Goal: Navigation & Orientation: Find specific page/section

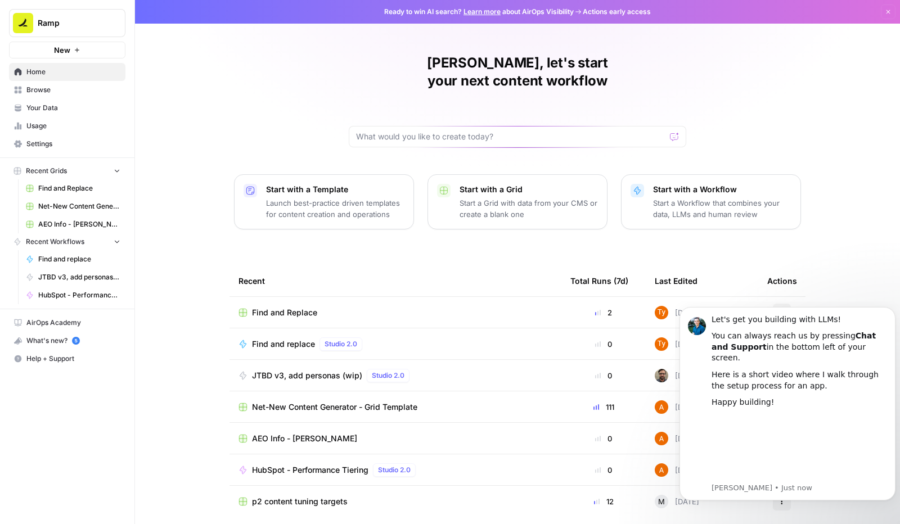
click at [56, 95] on link "Browse" at bounding box center [67, 90] width 116 height 18
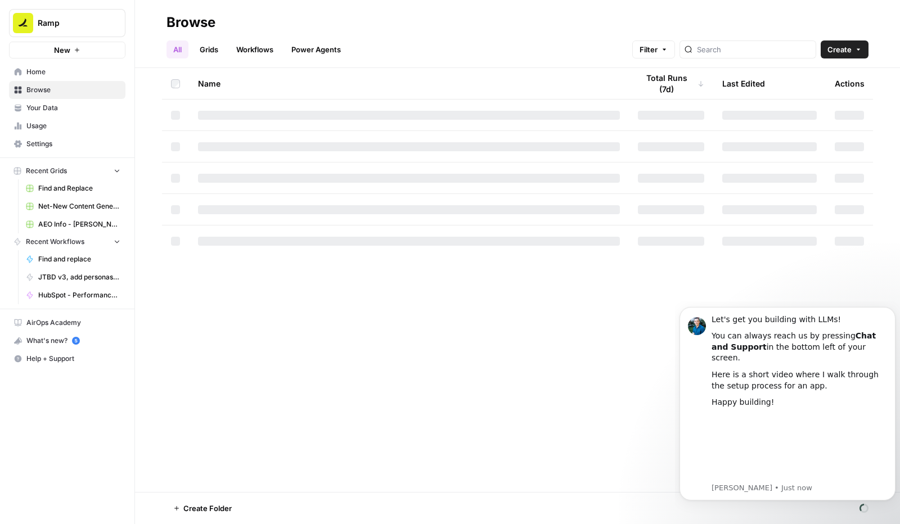
click at [55, 109] on span "Your Data" at bounding box center [73, 108] width 94 height 10
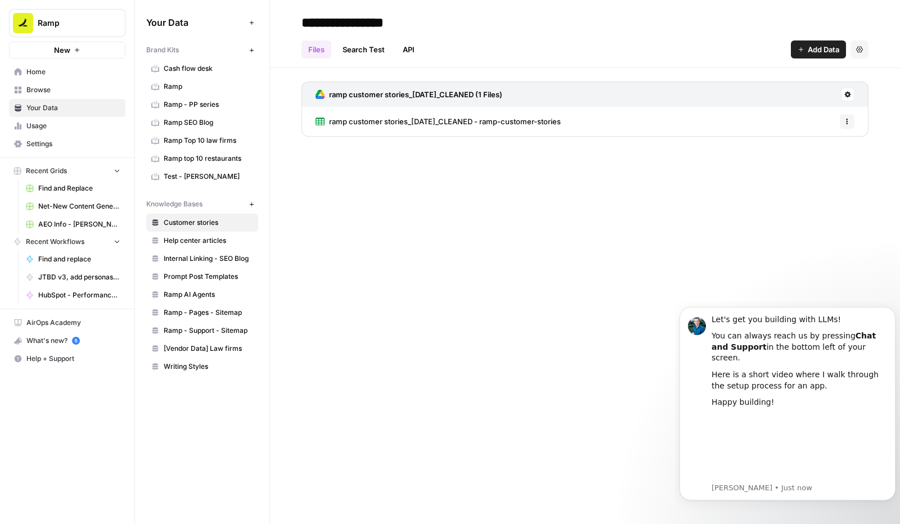
click at [53, 122] on span "Usage" at bounding box center [73, 126] width 94 height 10
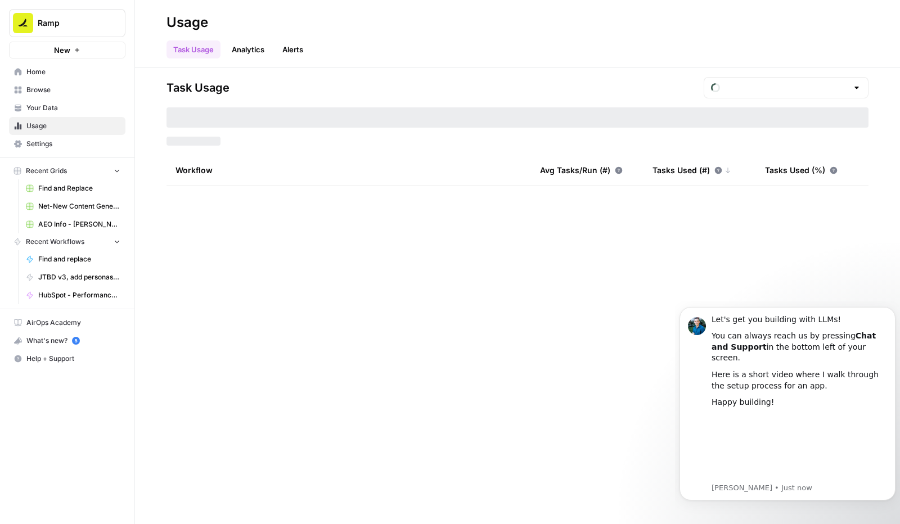
type input "August Tasks"
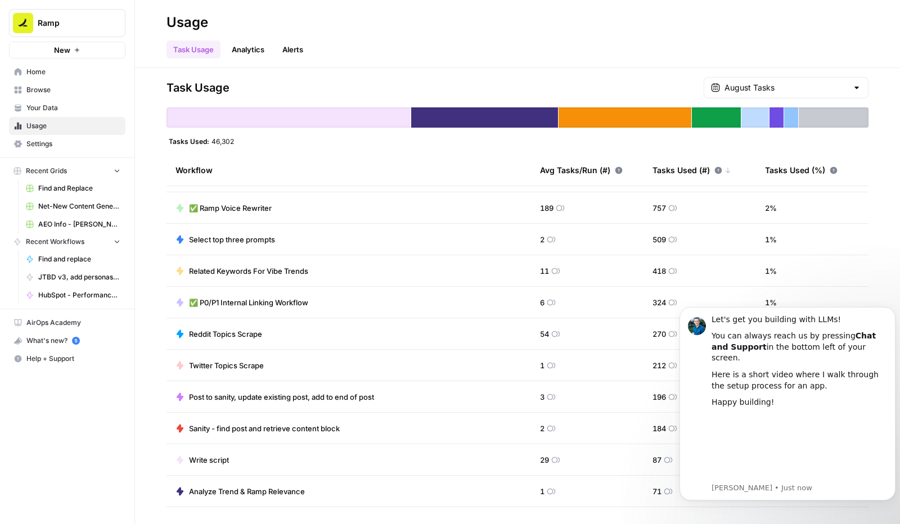
scroll to position [215, 0]
click at [50, 187] on span "Find and Replace" at bounding box center [79, 188] width 82 height 10
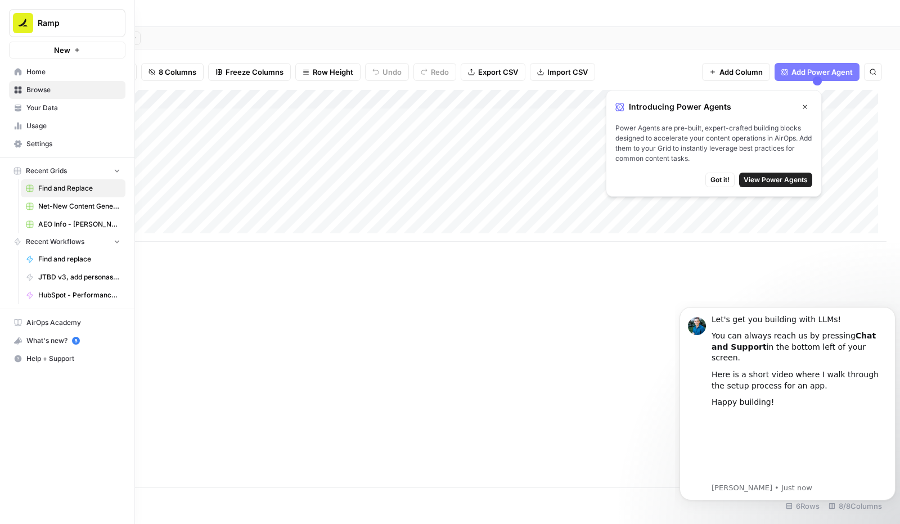
click at [20, 74] on icon at bounding box center [18, 71] width 7 height 7
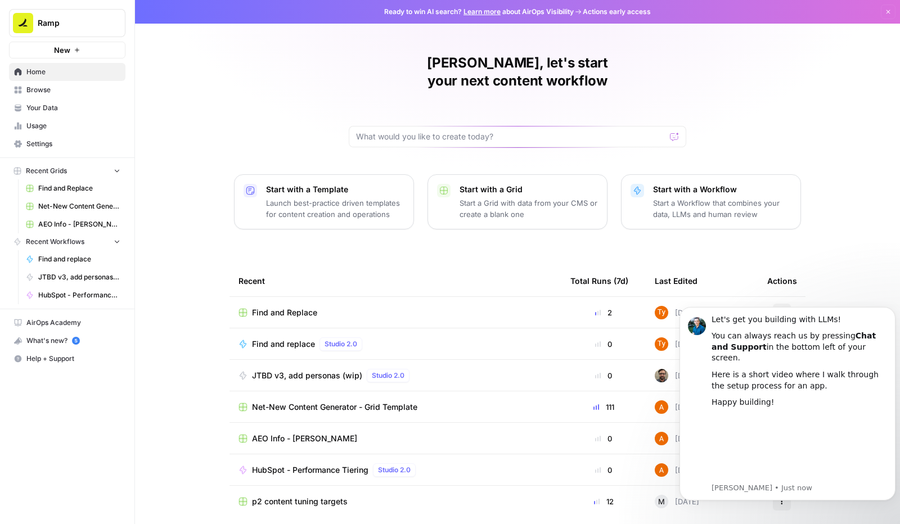
click at [485, 10] on link "Learn more" at bounding box center [482, 11] width 37 height 8
